Goal: Task Accomplishment & Management: Manage account settings

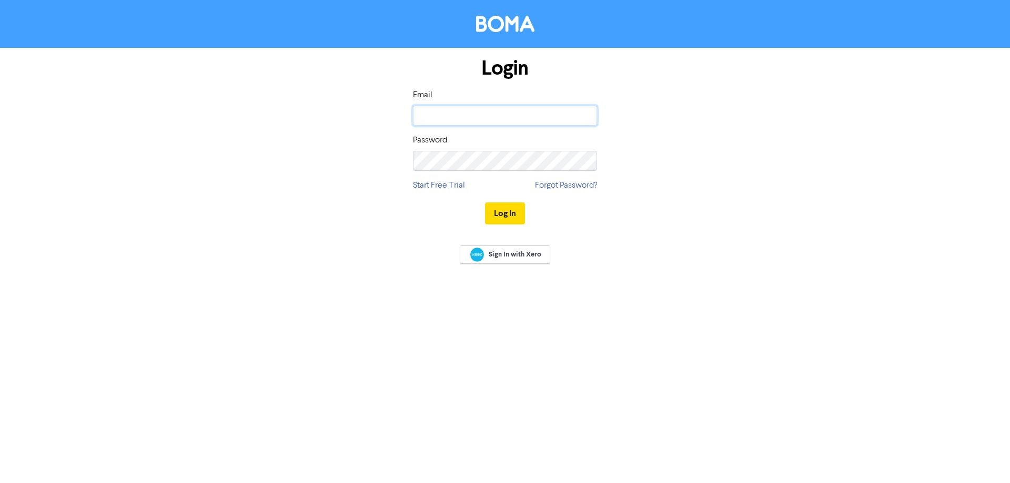
drag, startPoint x: 0, startPoint y: 0, endPoint x: 474, endPoint y: 115, distance: 487.6
click at [474, 115] on input "email" at bounding box center [505, 116] width 184 height 20
type input "[EMAIL_ADDRESS][DOMAIN_NAME]"
click at [449, 148] on div "Password" at bounding box center [505, 152] width 184 height 37
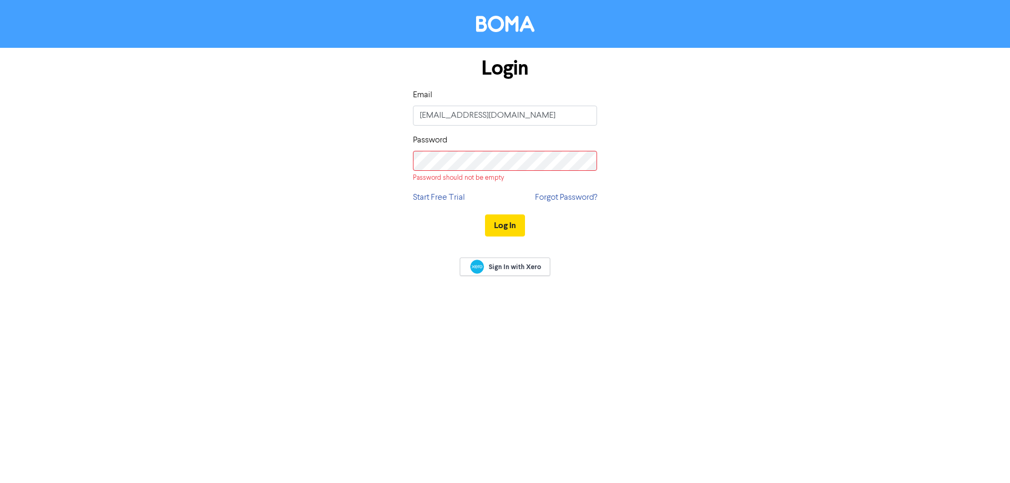
click at [238, 240] on div "Login Email [EMAIL_ADDRESS][DOMAIN_NAME] Password Password should not be empty …" at bounding box center [505, 144] width 1010 height 289
click at [650, 286] on div "Sign In with Xero" at bounding box center [505, 268] width 1010 height 42
click at [644, 283] on div "Sign In with Xero" at bounding box center [505, 268] width 1010 height 42
drag, startPoint x: 438, startPoint y: 145, endPoint x: 438, endPoint y: 150, distance: 5.8
click at [438, 146] on label "Password" at bounding box center [430, 140] width 34 height 13
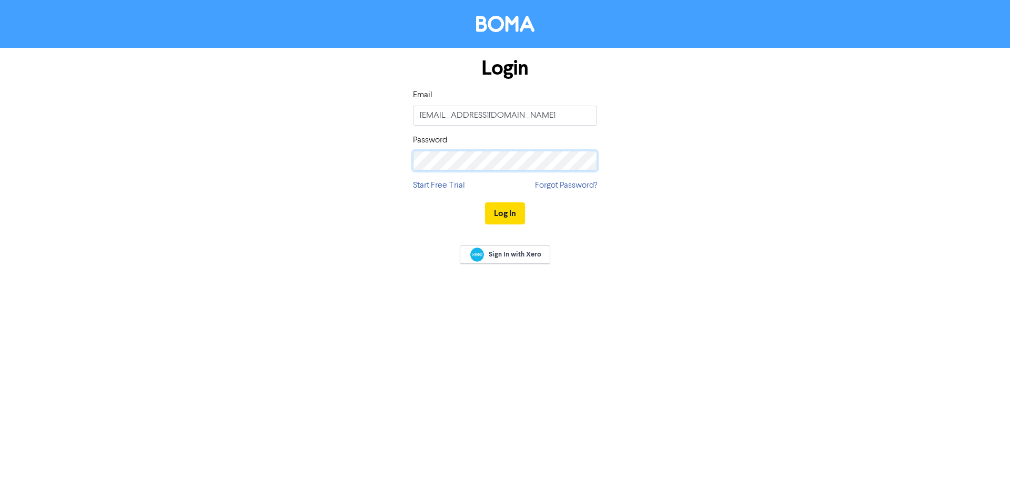
click at [485, 203] on button "Log In" at bounding box center [505, 214] width 40 height 22
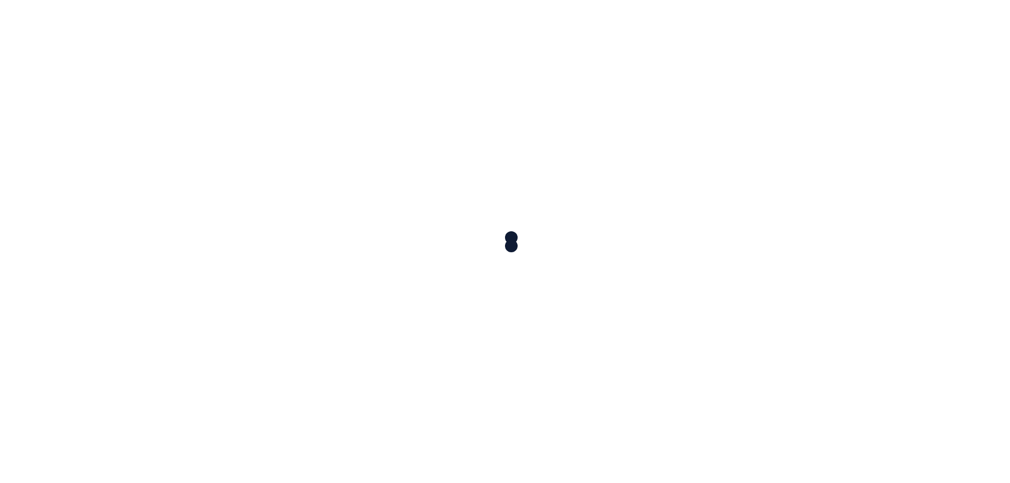
click at [503, 212] on div at bounding box center [505, 241] width 1010 height 483
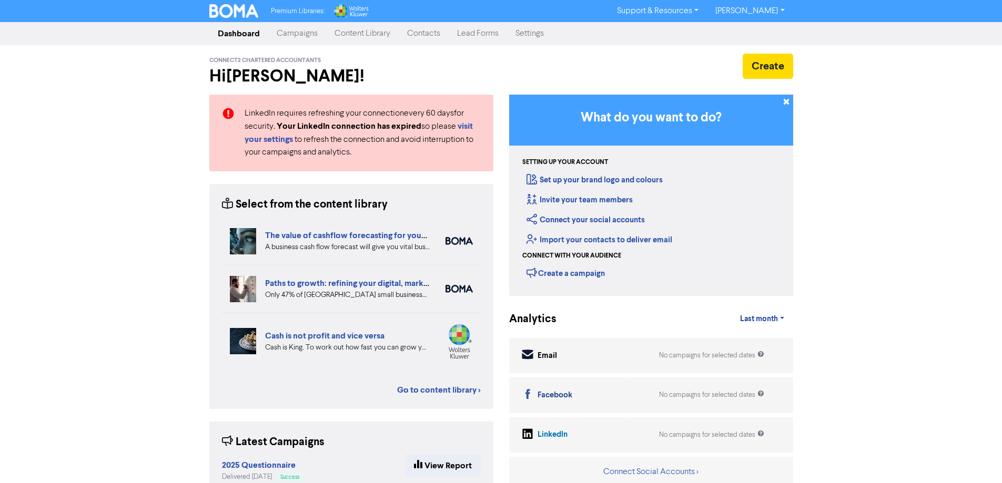
click at [25, 217] on div "Premium Libraries: Support & Resources Video Tutorials FAQ & Guides Marketing E…" at bounding box center [501, 241] width 1002 height 483
click at [527, 32] on link "Settings" at bounding box center [529, 33] width 45 height 21
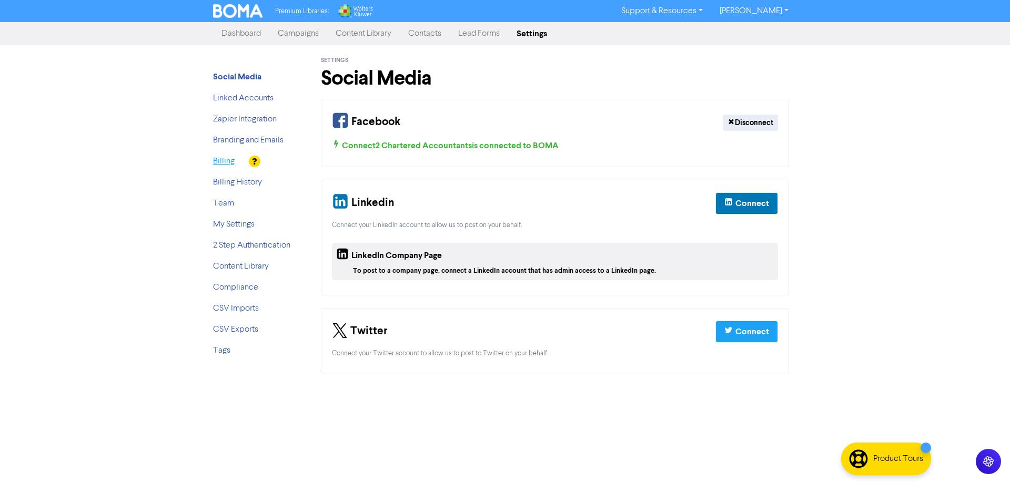
click at [232, 160] on link "Billing" at bounding box center [224, 161] width 22 height 8
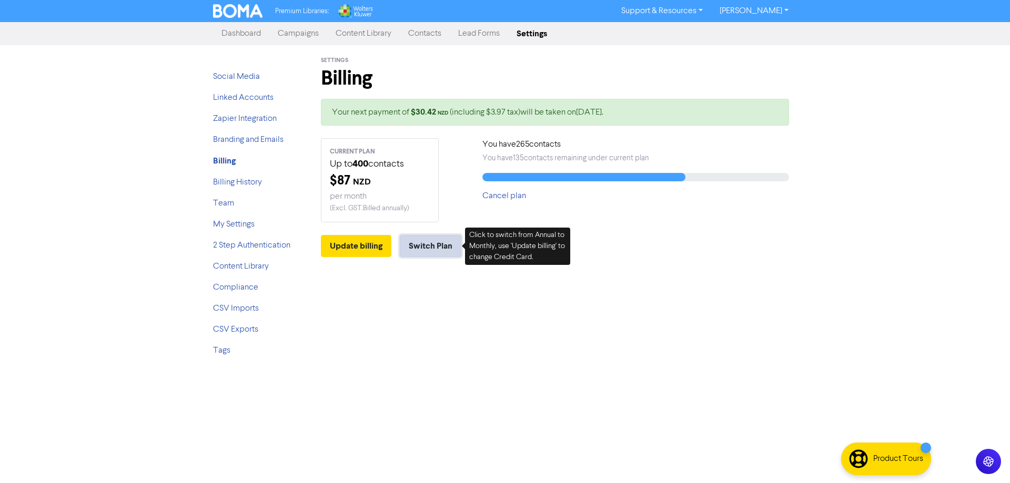
click at [440, 254] on button "Switch Plan" at bounding box center [431, 246] width 62 height 22
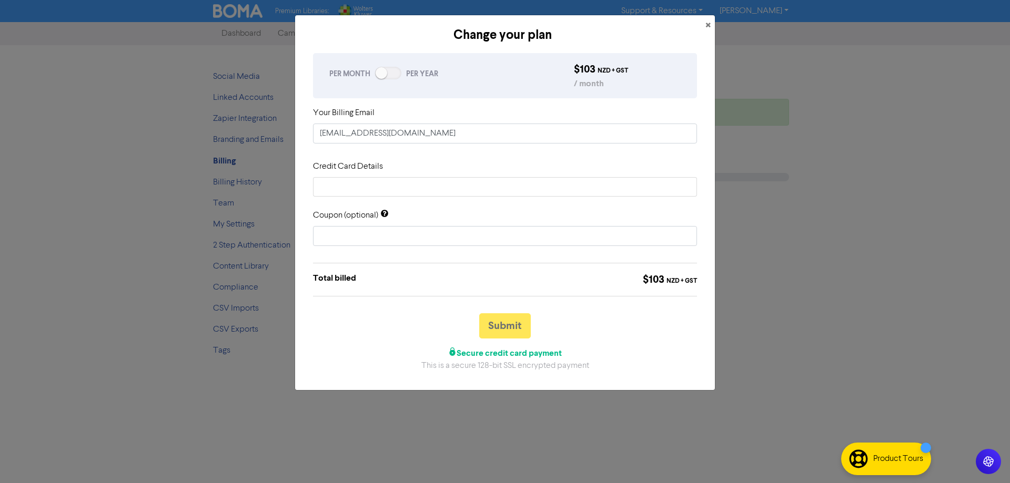
click at [696, 26] on div "Change your plan" at bounding box center [502, 35] width 398 height 19
click at [699, 26] on div "Change your plan" at bounding box center [502, 35] width 398 height 19
click at [703, 26] on button "×" at bounding box center [708, 25] width 14 height 21
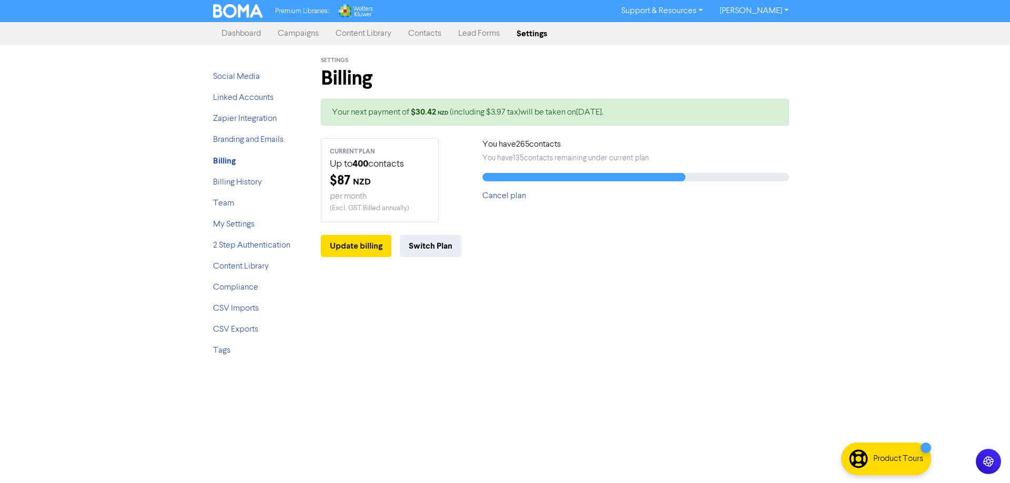
click at [595, 342] on div "Settings Billing Your next payment of $ 30.42 NZD (including $3.97 tax) will be…" at bounding box center [555, 205] width 500 height 320
click at [541, 326] on div "Settings Billing Your next payment of $ 30.42 NZD (including $3.97 tax) will be…" at bounding box center [555, 205] width 500 height 320
drag, startPoint x: 426, startPoint y: 117, endPoint x: 579, endPoint y: 125, distance: 153.8
click at [579, 125] on div "Your next payment of $ 30.42 NZD (including $3.97 tax) will be taken on [DATE] ." at bounding box center [555, 112] width 468 height 27
click at [568, 129] on div "Your next payment of $ 30.42 NZD (including $3.97 tax) will be taken on [DATE] …" at bounding box center [555, 161] width 468 height 124
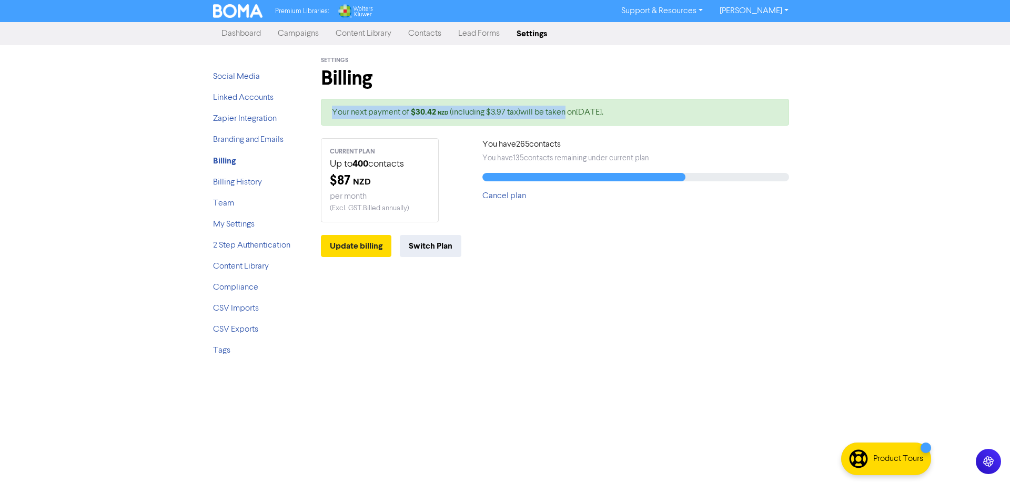
drag, startPoint x: 445, startPoint y: 113, endPoint x: 316, endPoint y: 109, distance: 128.9
click at [316, 109] on div "Settings Billing Your next payment of $ 30.42 NZD (including $3.97 tax) will be…" at bounding box center [555, 155] width 484 height 220
click at [640, 127] on div "Your next payment of $ 30.42 NZD (including $3.97 tax) will be taken on [DATE] …" at bounding box center [555, 161] width 468 height 124
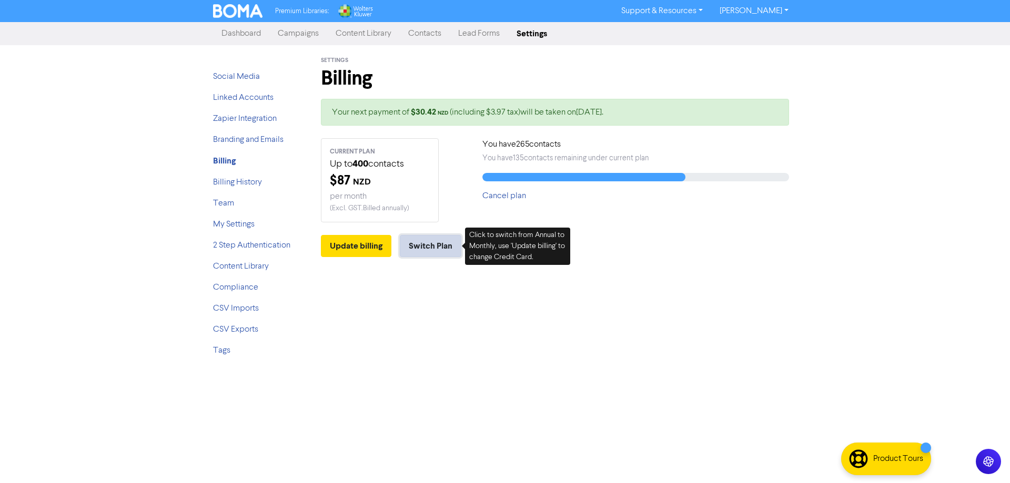
click at [415, 247] on button "Switch Plan" at bounding box center [431, 246] width 62 height 22
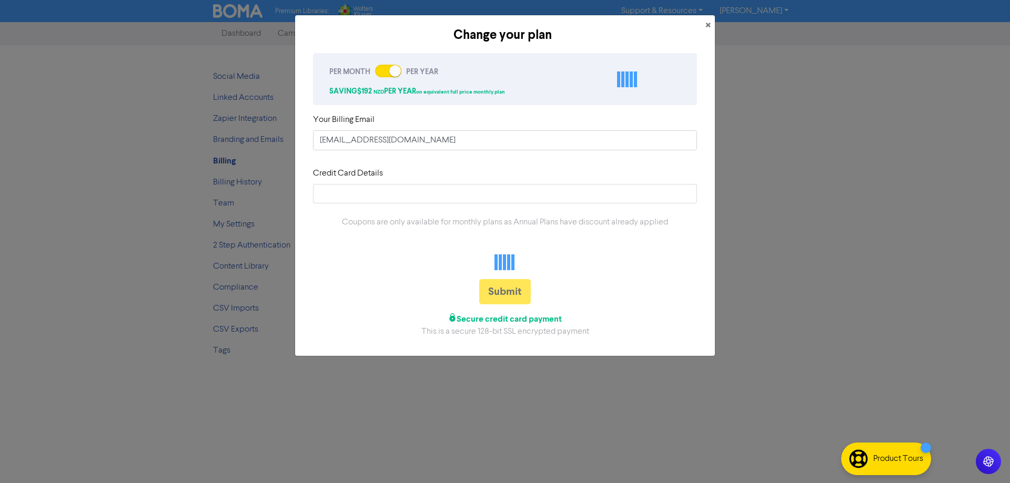
checkbox input "false"
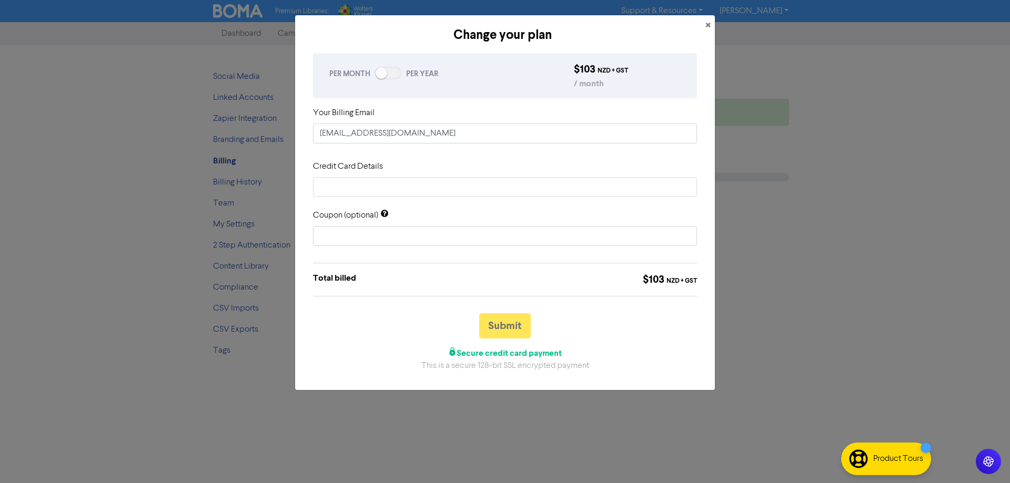
click at [415, 309] on div "Total billed $ 103 NZD + GST" at bounding box center [505, 288] width 400 height 50
click at [705, 29] on button "×" at bounding box center [708, 25] width 14 height 21
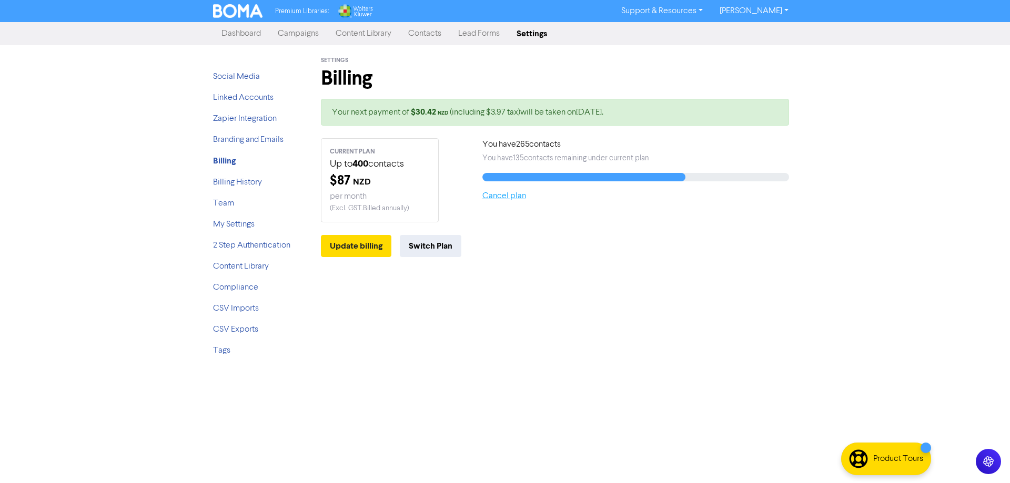
drag, startPoint x: 491, startPoint y: 206, endPoint x: 494, endPoint y: 201, distance: 5.7
click at [491, 206] on div "You have 265 contacts You have 135 contacts remaining under current plan Cancel…" at bounding box center [635, 180] width 322 height 84
click at [495, 200] on link "Cancel plan" at bounding box center [504, 196] width 44 height 8
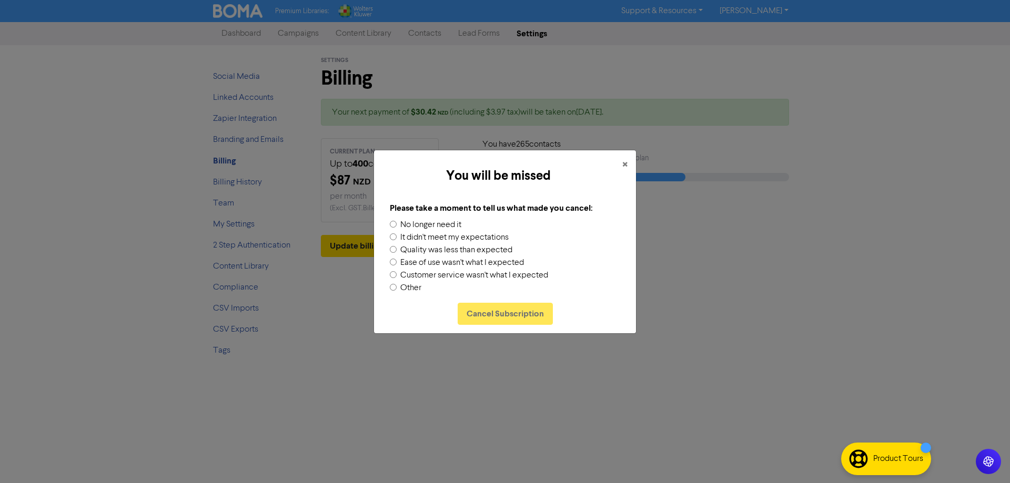
click at [403, 224] on label "No longer need it" at bounding box center [430, 225] width 61 height 13
click at [397, 224] on input "No longer need it" at bounding box center [393, 224] width 7 height 7
radio input "true"
click at [509, 316] on button "Cancel Subscription" at bounding box center [505, 314] width 95 height 22
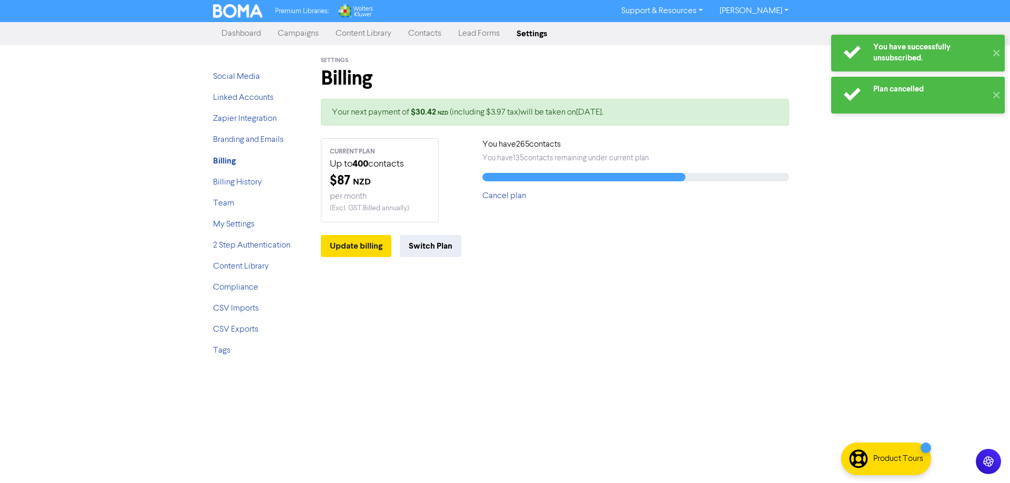
click at [418, 336] on div "Settings Billing Your next payment of $ 30.42 NZD (including $3.97 tax) will be…" at bounding box center [555, 205] width 500 height 320
drag, startPoint x: 556, startPoint y: 284, endPoint x: 552, endPoint y: 290, distance: 7.6
click at [555, 285] on div "Settings Billing Your next payment of $ 30.42 NZD (including $3.97 tax) will be…" at bounding box center [555, 205] width 500 height 320
